Goal: Information Seeking & Learning: Understand process/instructions

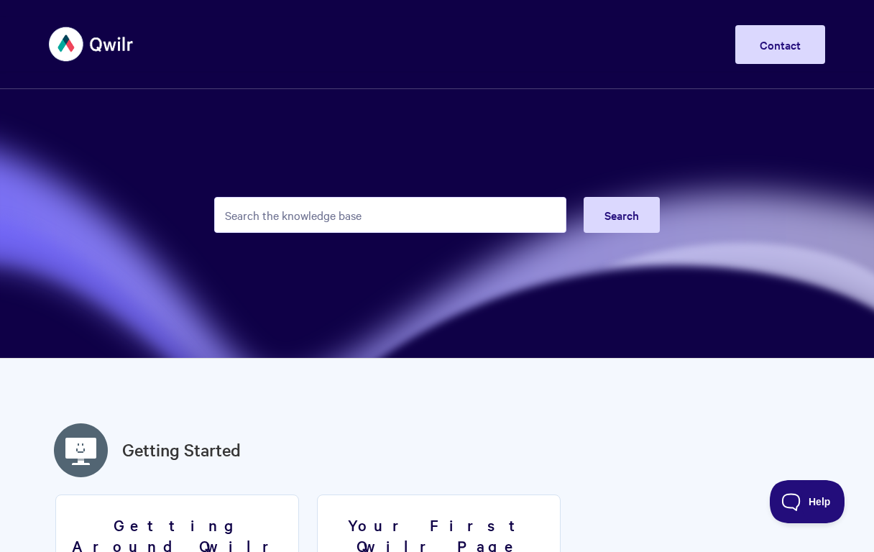
click at [372, 219] on input "Search the knowledge base" at bounding box center [390, 215] width 352 height 36
click at [406, 204] on input "Search the knowledge base" at bounding box center [390, 215] width 352 height 36
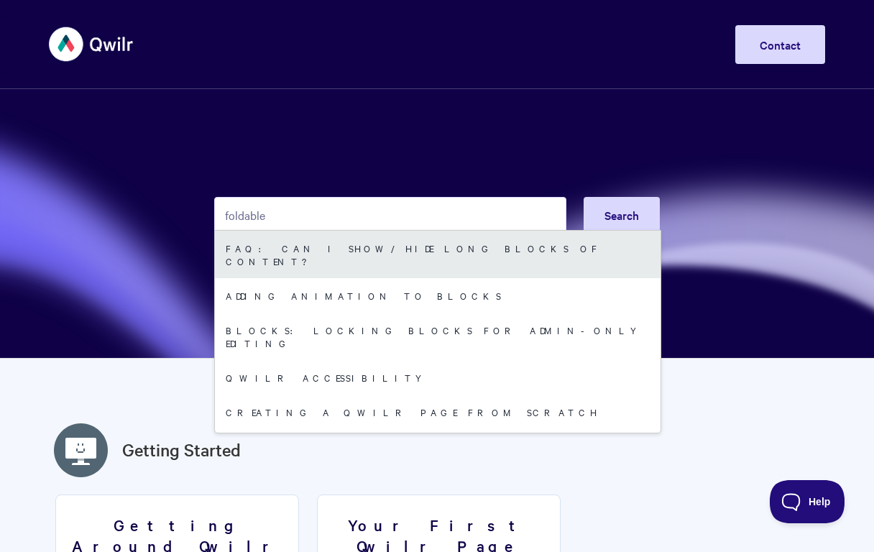
type input "foldable"
click at [421, 254] on link "FAQ: Can I show/hide long blocks of content?" at bounding box center [438, 254] width 446 height 47
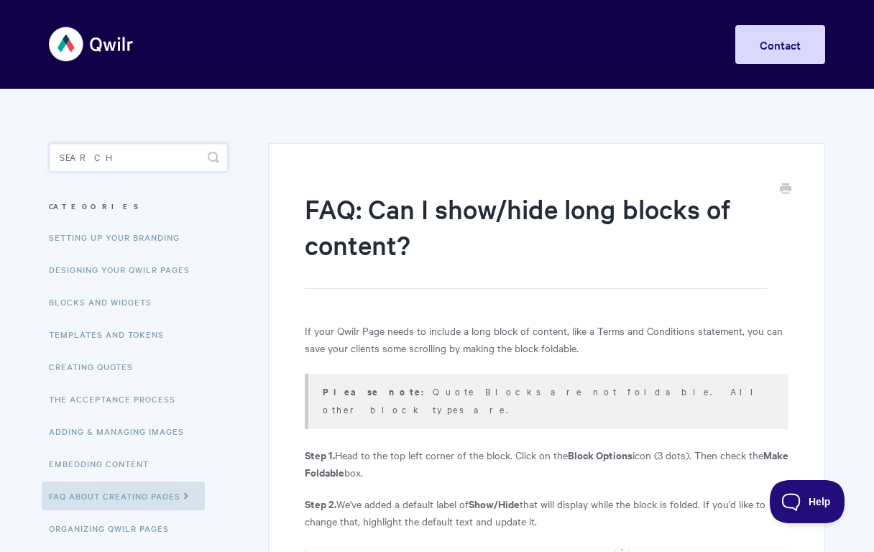
click at [167, 152] on input "Search" at bounding box center [138, 157] width 179 height 29
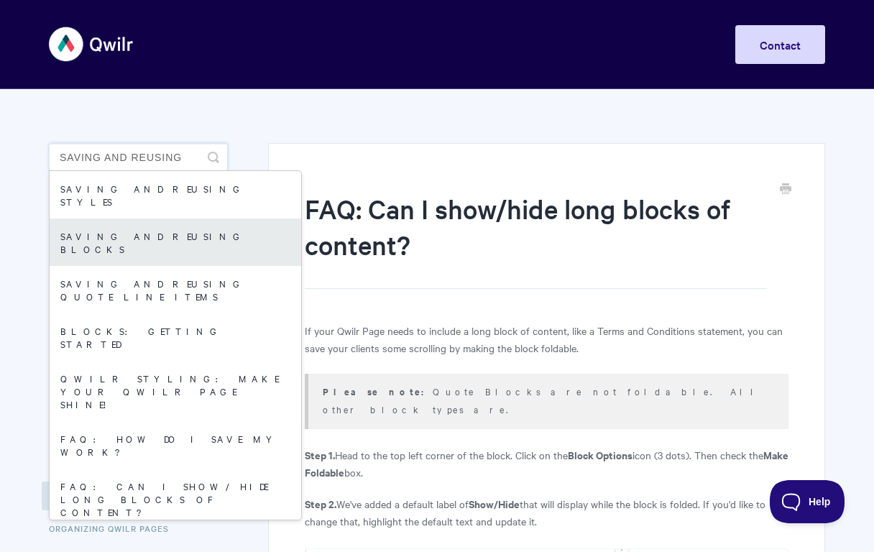
type input "saving and reusing"
click at [209, 225] on link "Saving and reusing Blocks" at bounding box center [176, 242] width 252 height 47
